Goal: Task Accomplishment & Management: Manage account settings

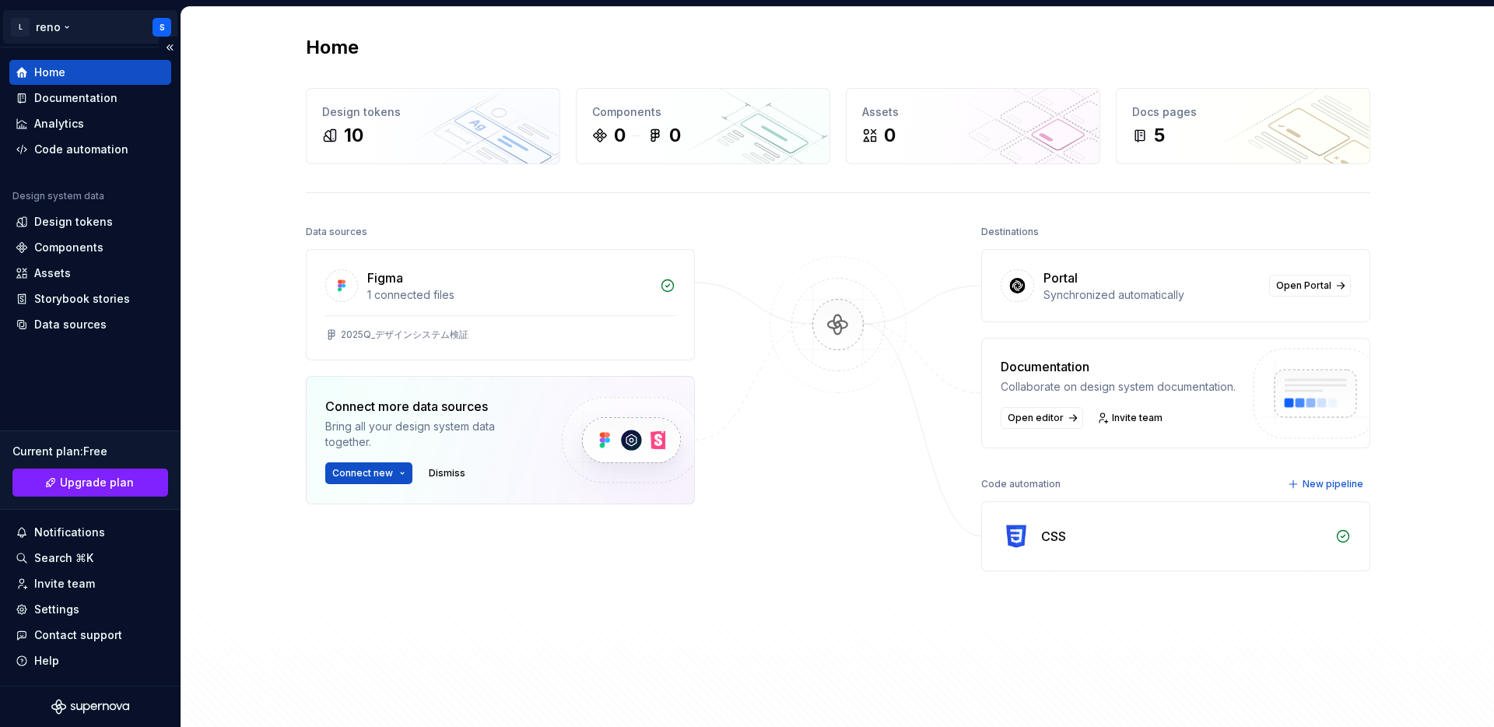
click at [112, 19] on html "L reno S Home Documentation Analytics Code automation Design system data Design…" at bounding box center [747, 363] width 1494 height 727
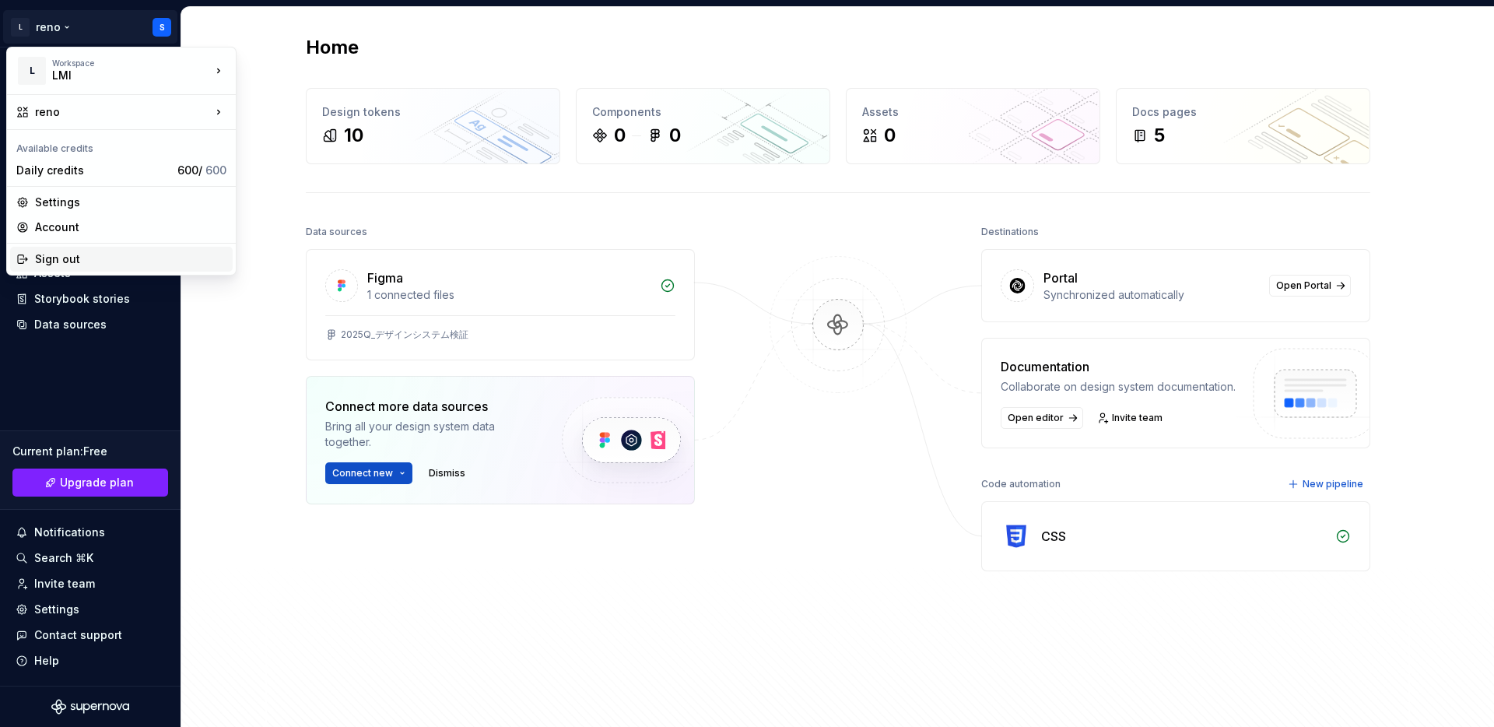
click at [124, 254] on div "Sign out" at bounding box center [130, 259] width 191 height 16
